Goal: Information Seeking & Learning: Check status

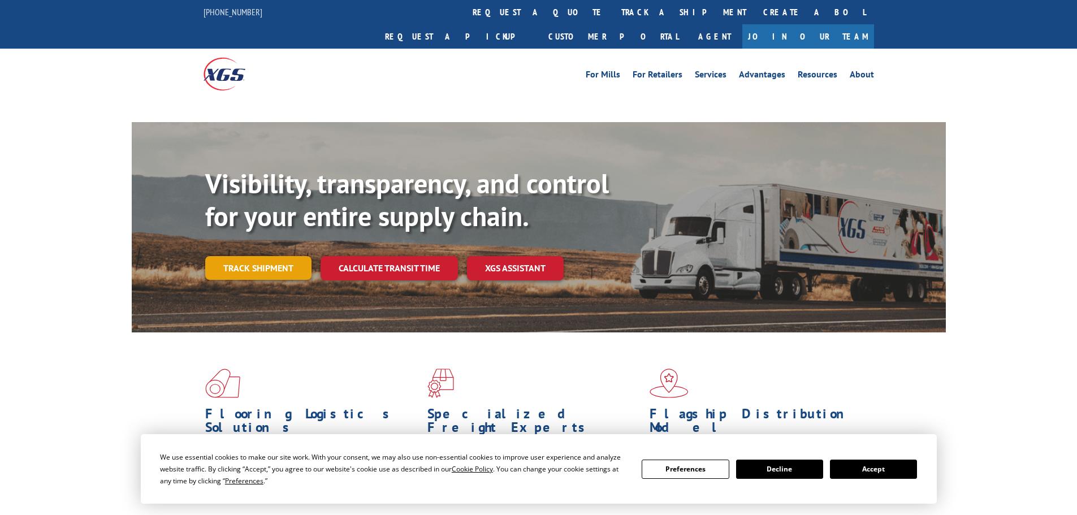
click at [254, 256] on link "Track shipment" at bounding box center [258, 268] width 106 height 24
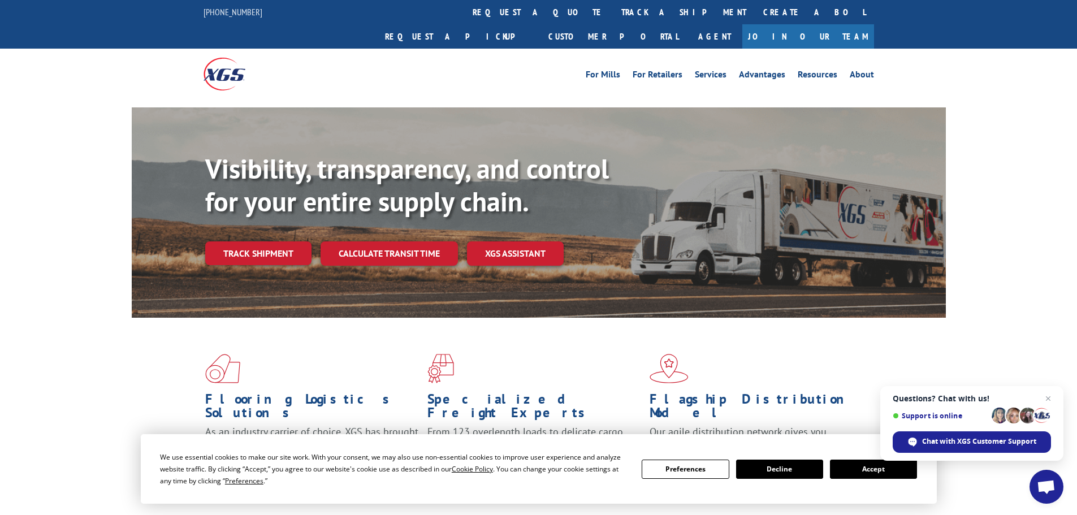
click at [888, 471] on button "Accept" at bounding box center [873, 468] width 87 height 19
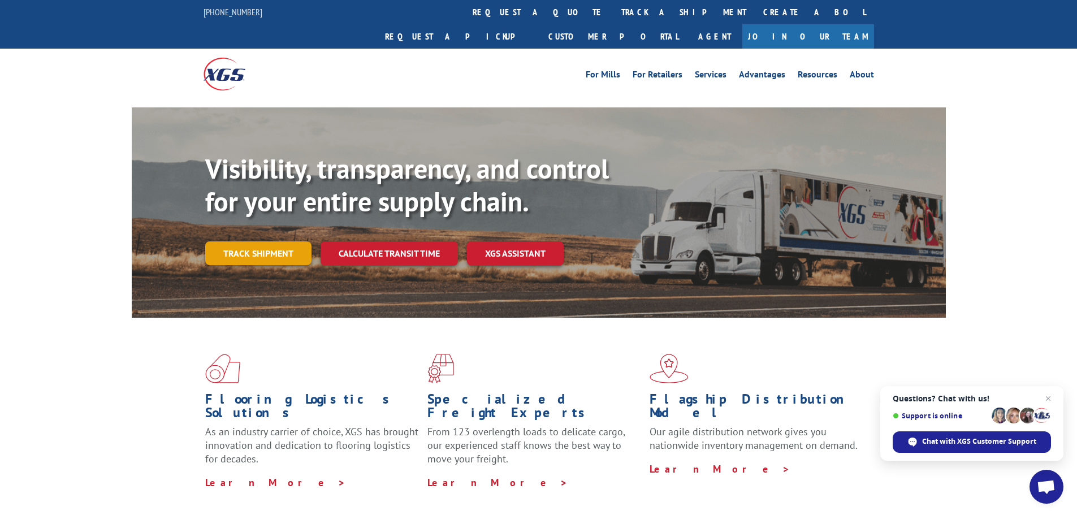
click at [255, 241] on link "Track shipment" at bounding box center [258, 253] width 106 height 24
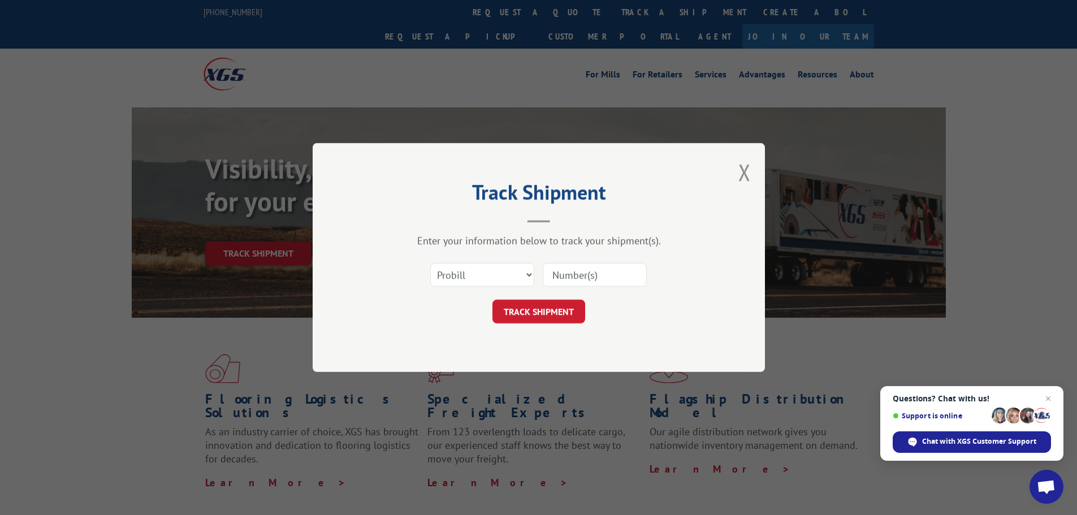
click at [592, 279] on input at bounding box center [595, 275] width 104 height 24
paste input "17227599"
type input "17227599"
click at [559, 307] on button "TRACK SHIPMENT" at bounding box center [538, 312] width 93 height 24
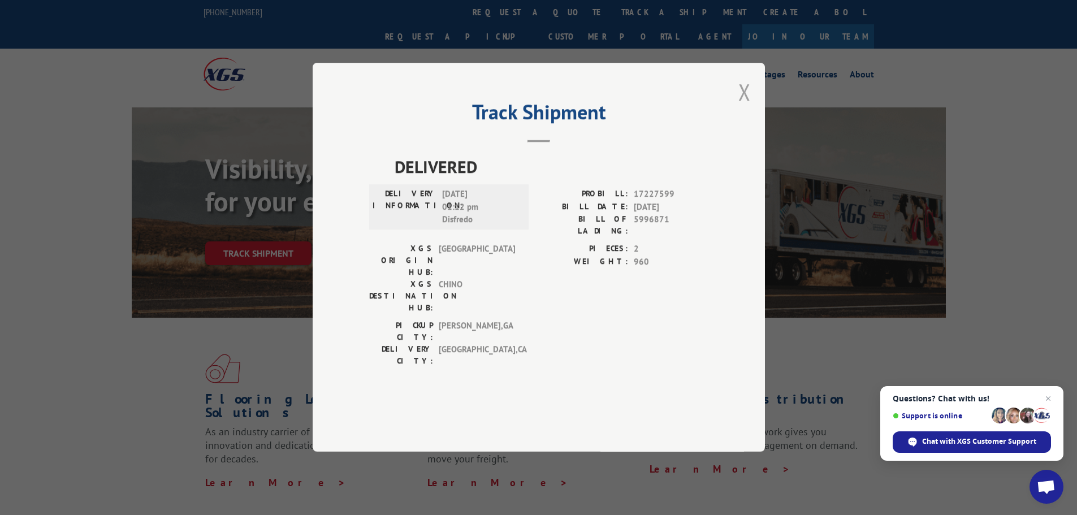
click at [741, 107] on button "Close modal" at bounding box center [744, 92] width 12 height 30
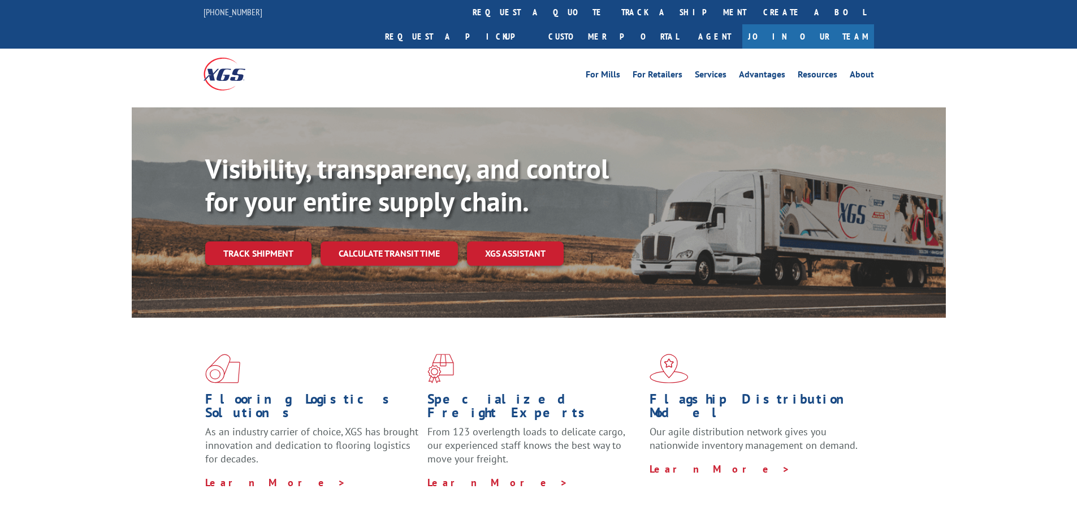
click at [264, 241] on link "Track shipment" at bounding box center [258, 253] width 106 height 24
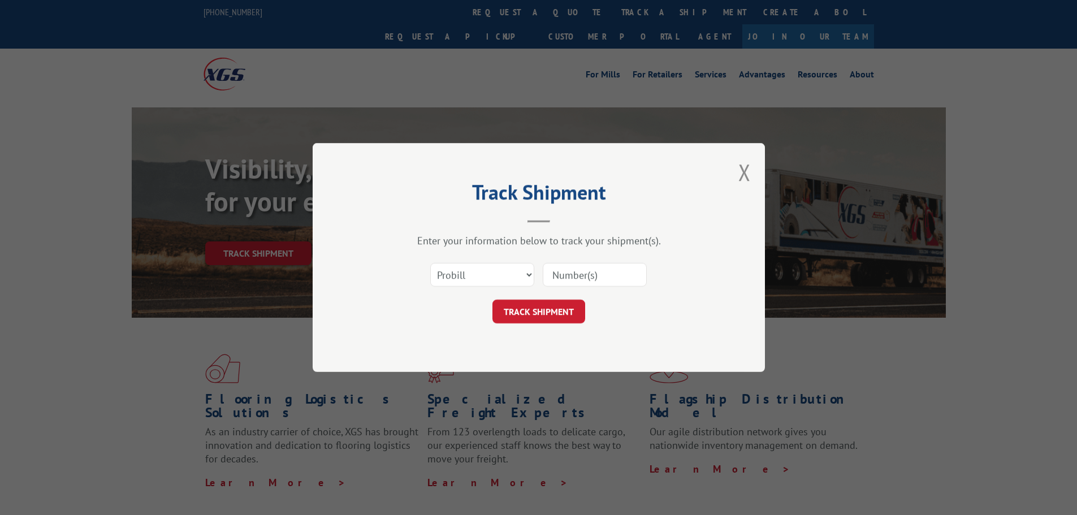
click at [595, 268] on input at bounding box center [595, 275] width 104 height 24
paste input "17520810"
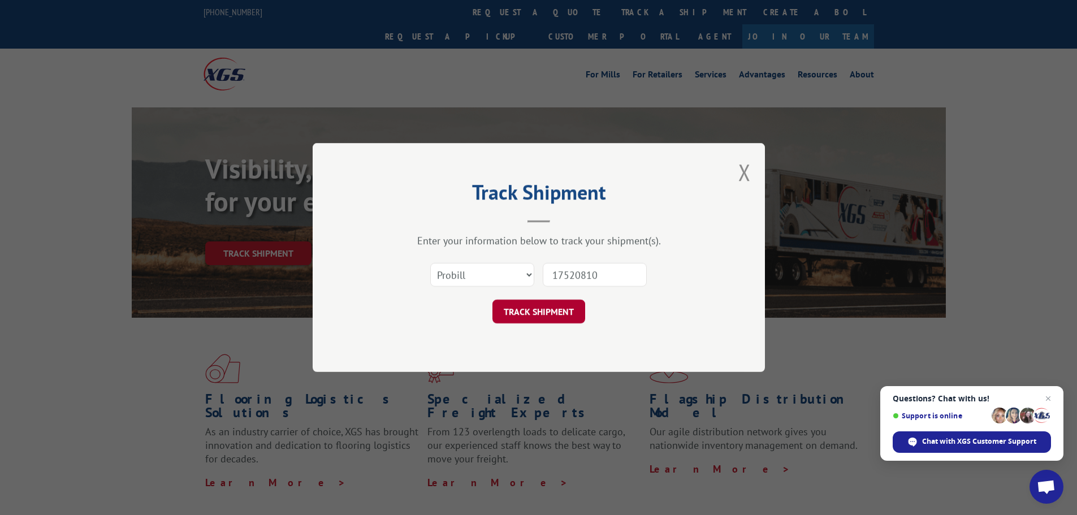
type input "17520810"
click at [548, 304] on button "TRACK SHIPMENT" at bounding box center [538, 312] width 93 height 24
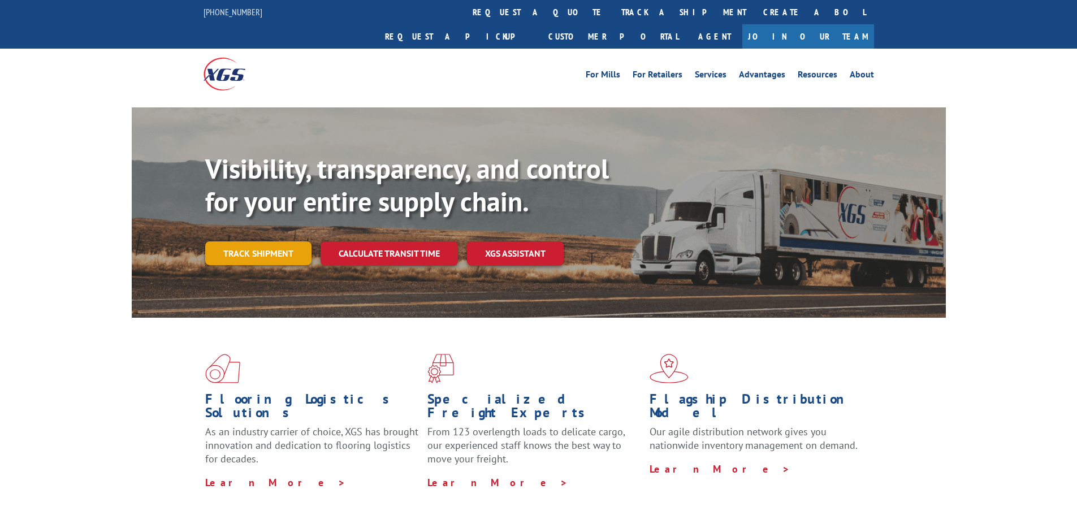
click at [267, 241] on link "Track shipment" at bounding box center [258, 253] width 106 height 24
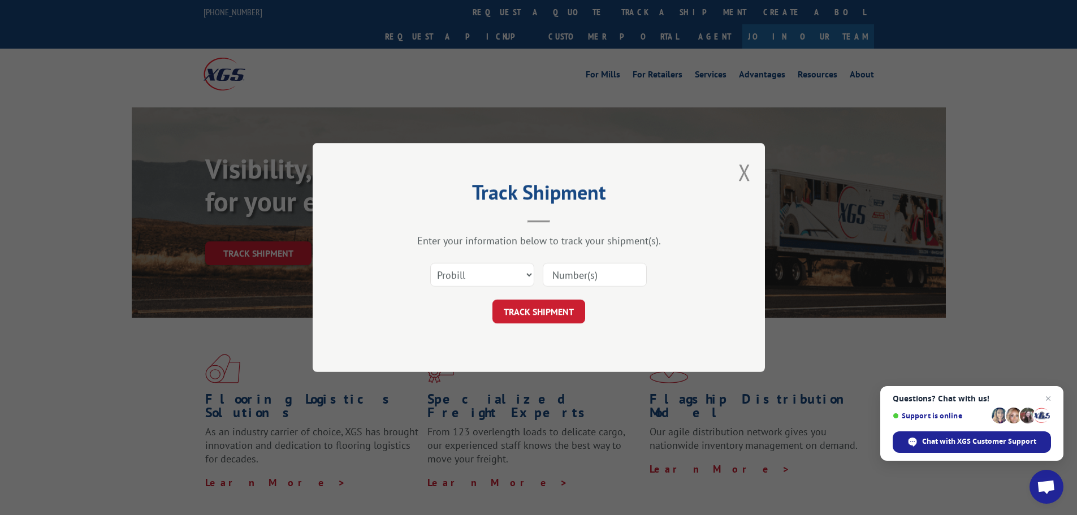
click at [585, 269] on input at bounding box center [595, 275] width 104 height 24
paste input "17468952"
type input "17468952"
click at [530, 322] on button "TRACK SHIPMENT" at bounding box center [538, 312] width 93 height 24
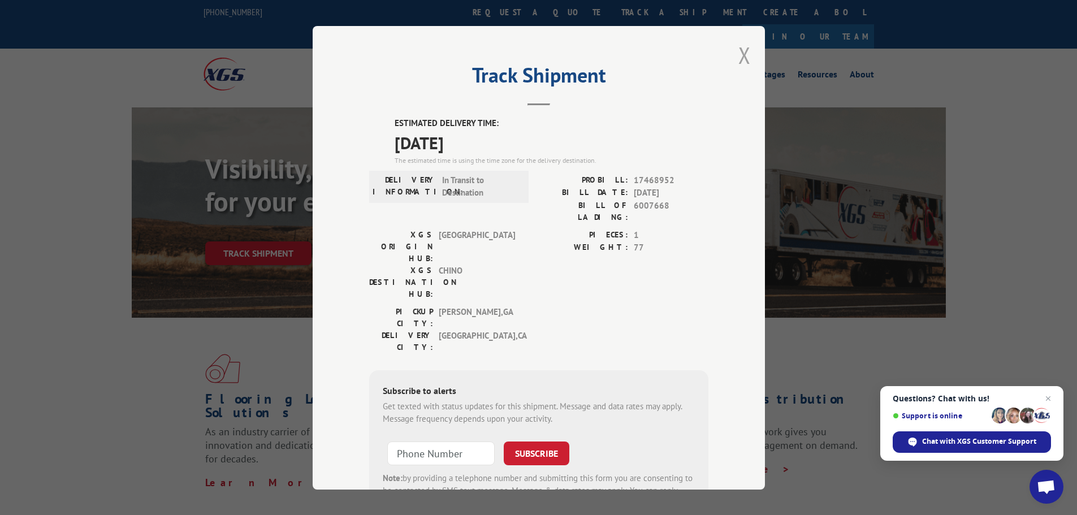
click at [738, 49] on button "Close modal" at bounding box center [744, 55] width 12 height 30
